Goal: Check status

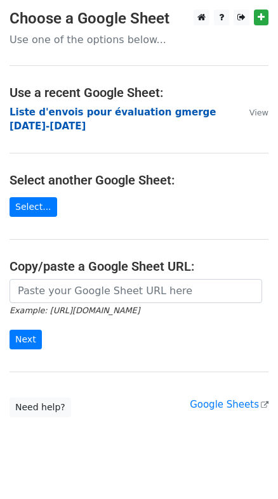
click at [116, 112] on strong "Liste d'envois pour évaluation gmerge [DATE]-[DATE]" at bounding box center [113, 119] width 206 height 26
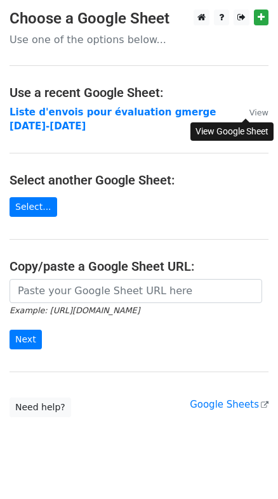
click at [257, 113] on small "View" at bounding box center [258, 113] width 19 height 10
click at [250, 113] on small "View" at bounding box center [258, 113] width 19 height 10
